Goal: Task Accomplishment & Management: Manage account settings

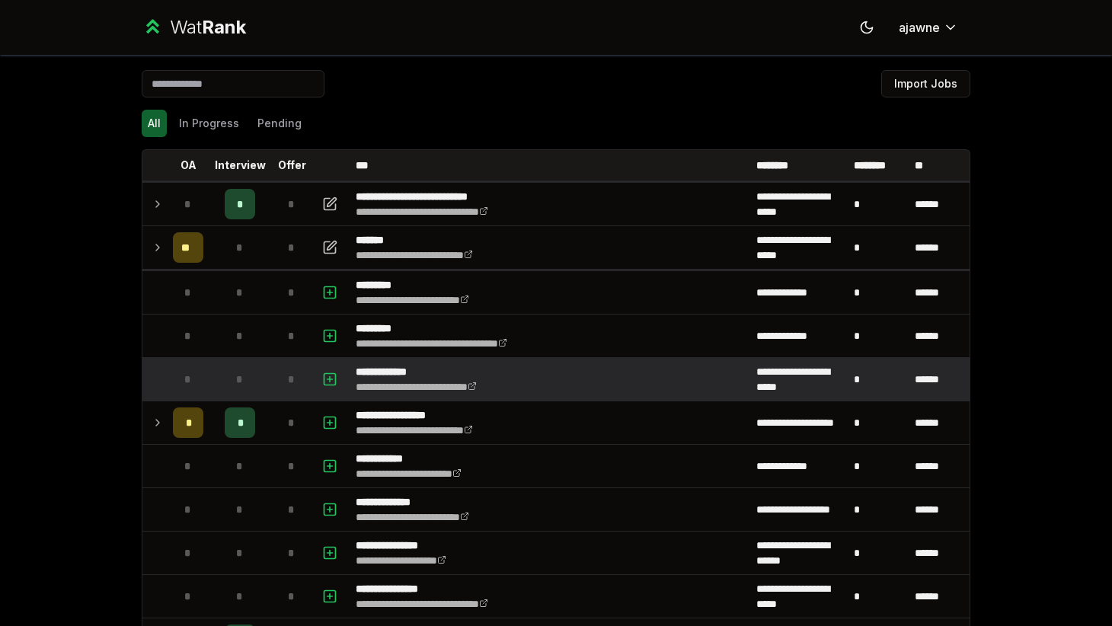
scroll to position [347, 0]
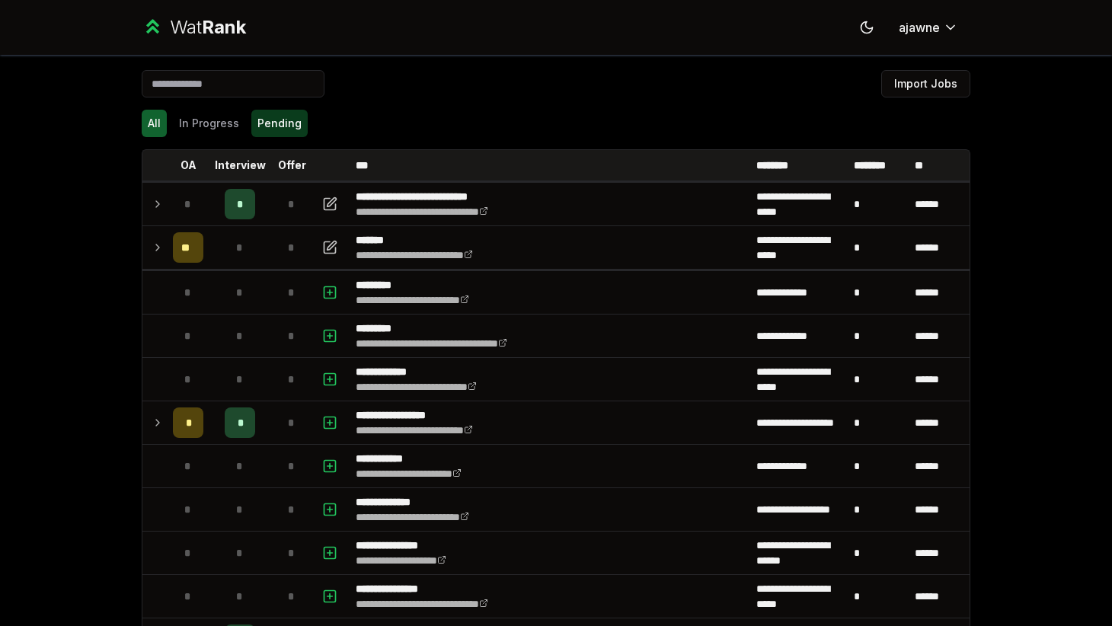
click at [294, 113] on button "Pending" at bounding box center [279, 123] width 56 height 27
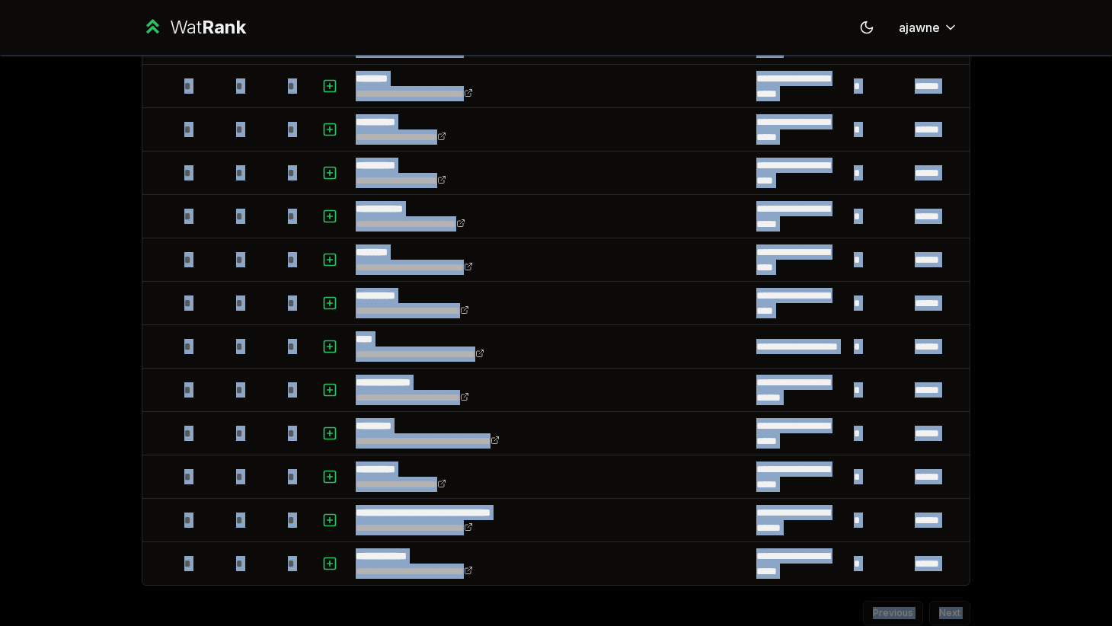
scroll to position [693, 0]
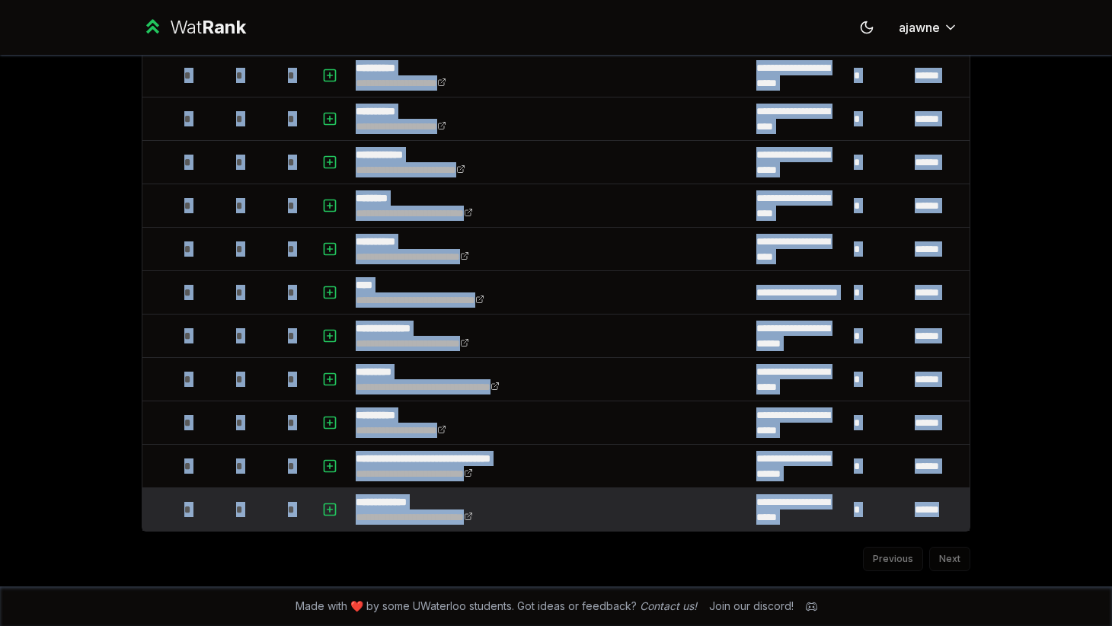
drag, startPoint x: 138, startPoint y: 184, endPoint x: 965, endPoint y: 517, distance: 891.6
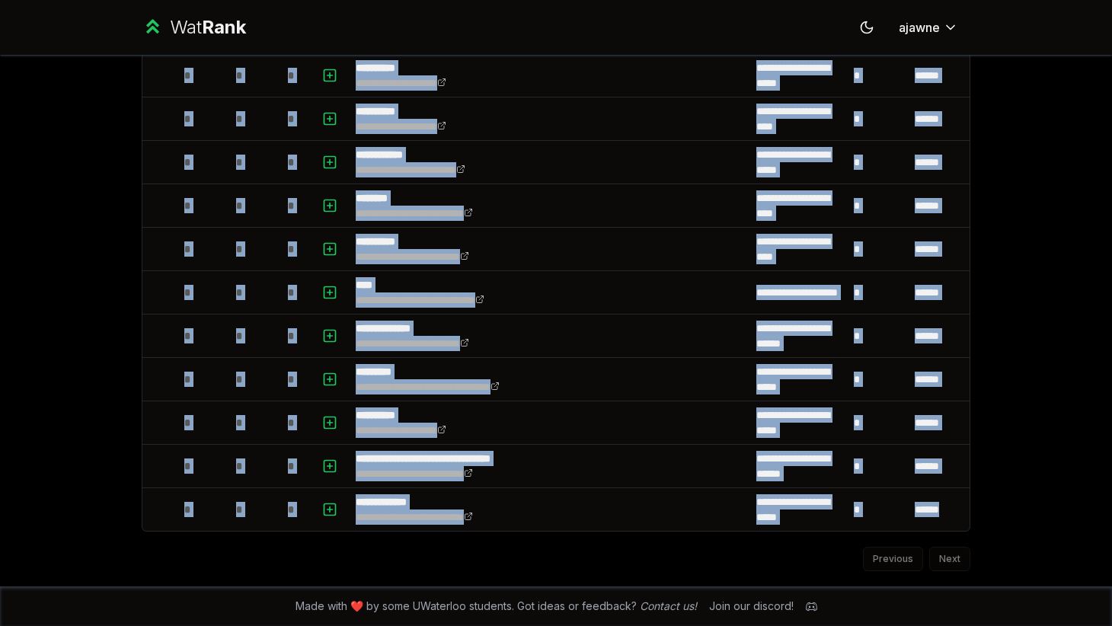
copy table "**********"
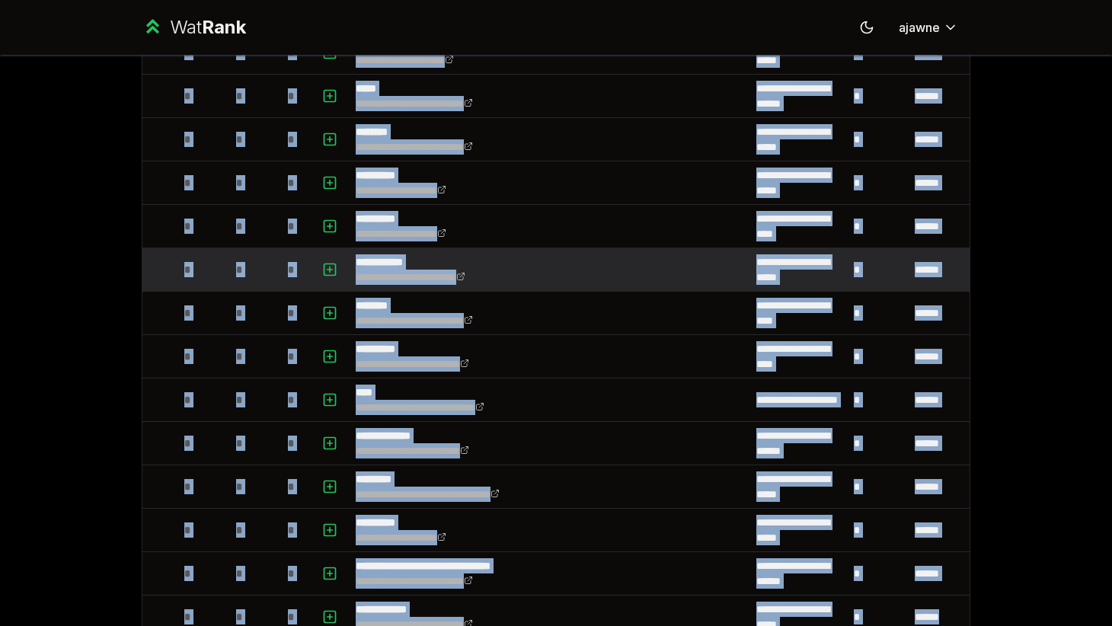
scroll to position [570, 0]
